Goal: Task Accomplishment & Management: Use online tool/utility

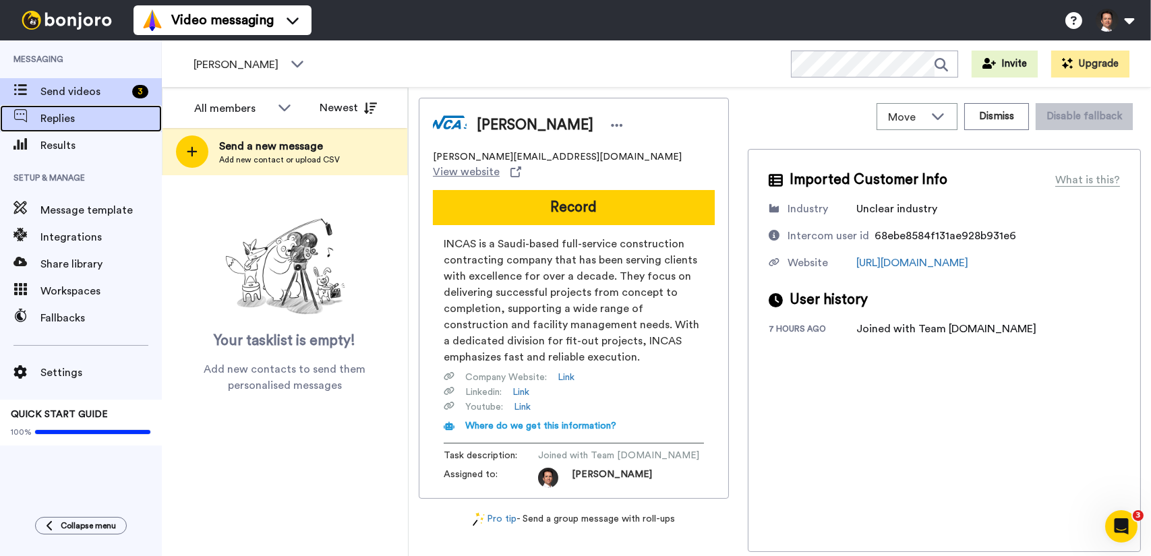
click at [101, 122] on span "Replies" at bounding box center [100, 119] width 121 height 16
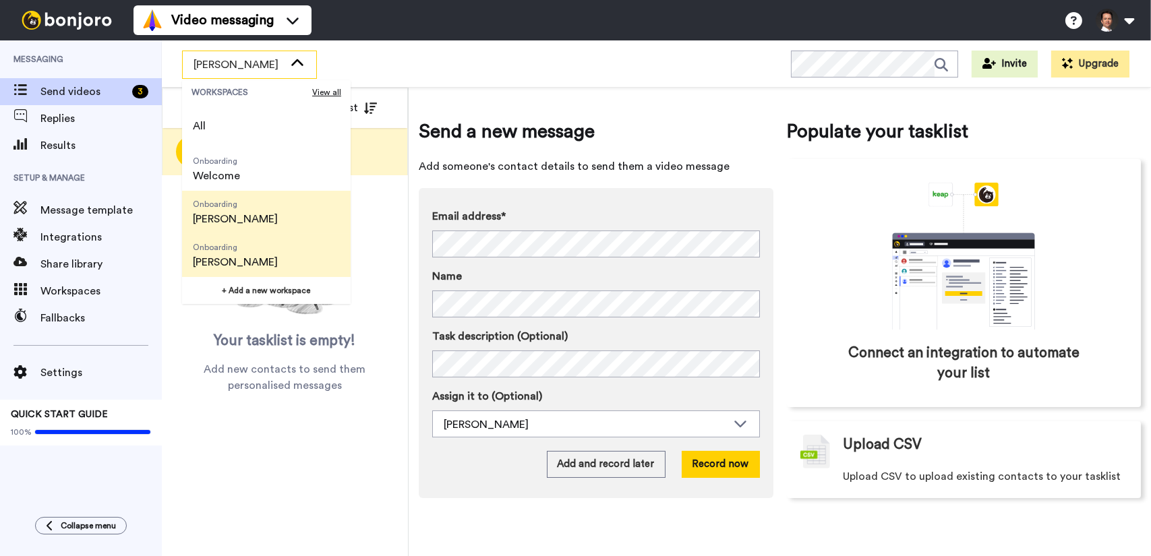
click at [262, 249] on li "Onboarding [PERSON_NAME]" at bounding box center [266, 255] width 169 height 43
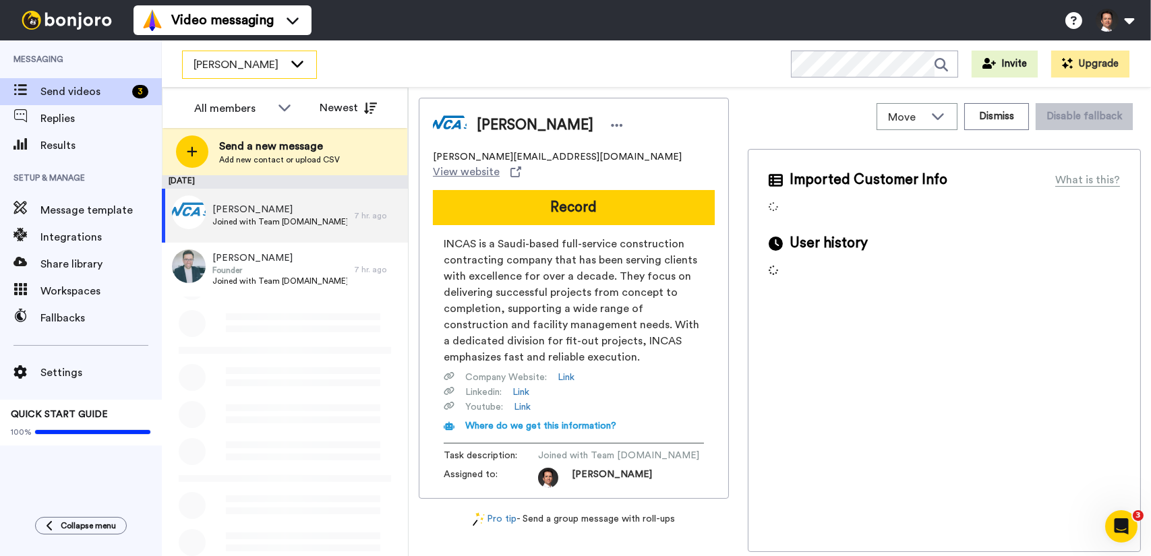
click at [302, 63] on icon at bounding box center [297, 63] width 16 height 13
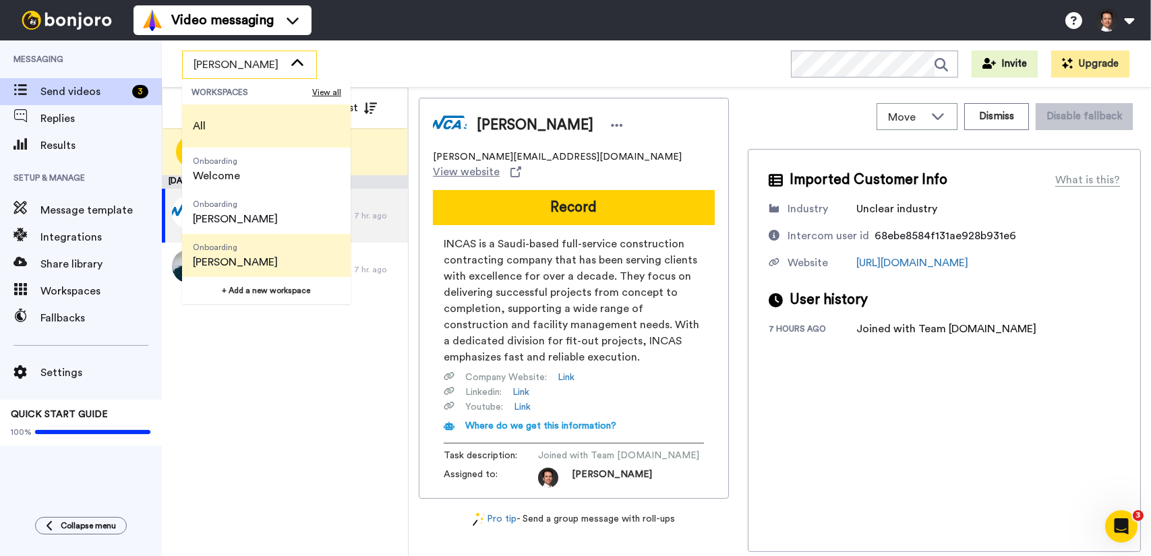
click at [245, 130] on li "All" at bounding box center [266, 126] width 169 height 43
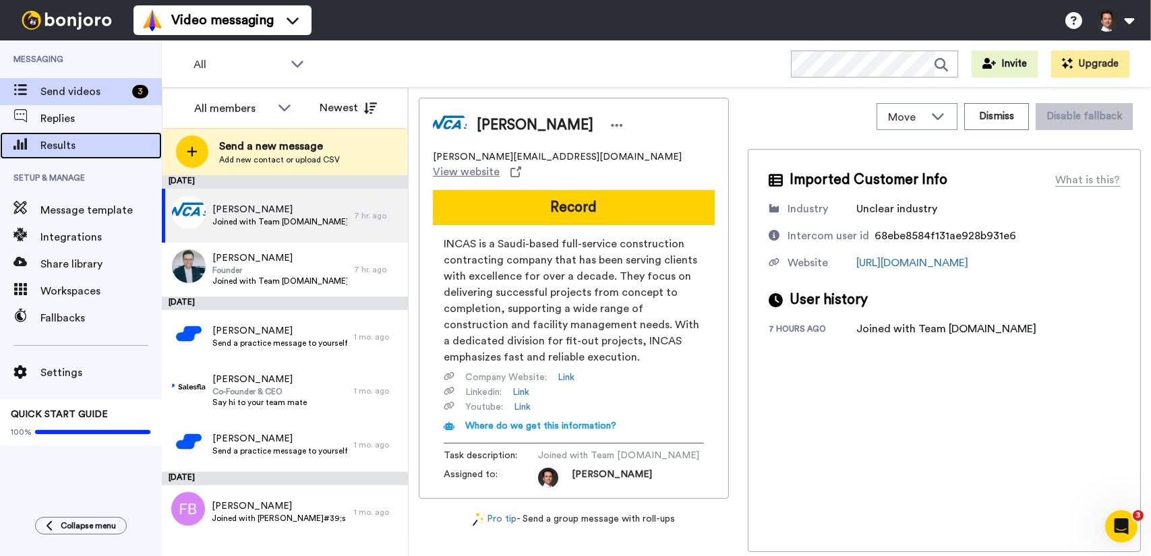
click at [81, 149] on span "Results" at bounding box center [100, 146] width 121 height 16
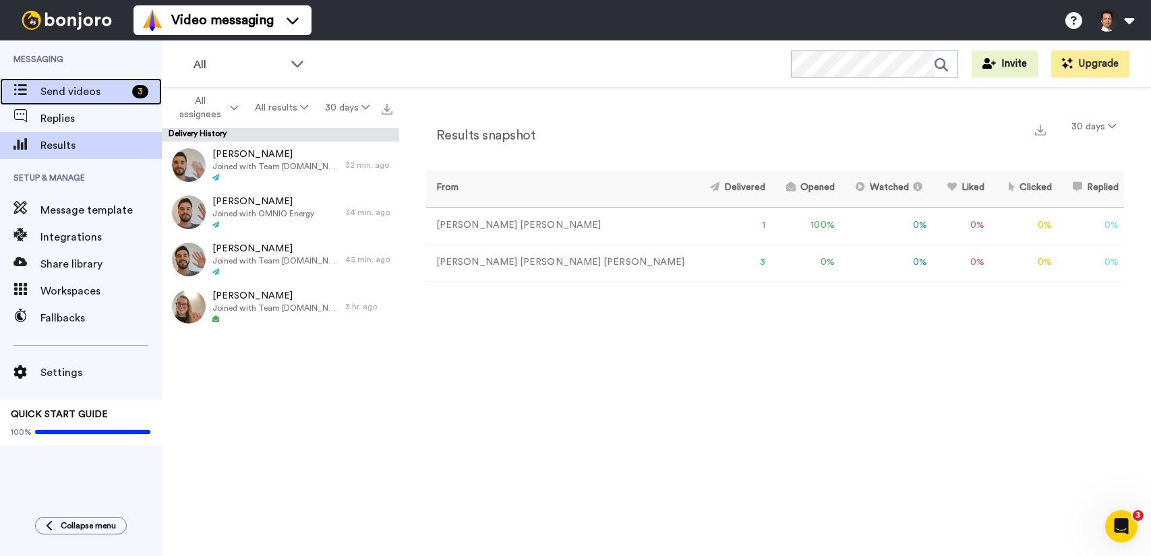
click at [48, 91] on span "Send videos" at bounding box center [83, 92] width 86 height 16
